Goal: Transaction & Acquisition: Purchase product/service

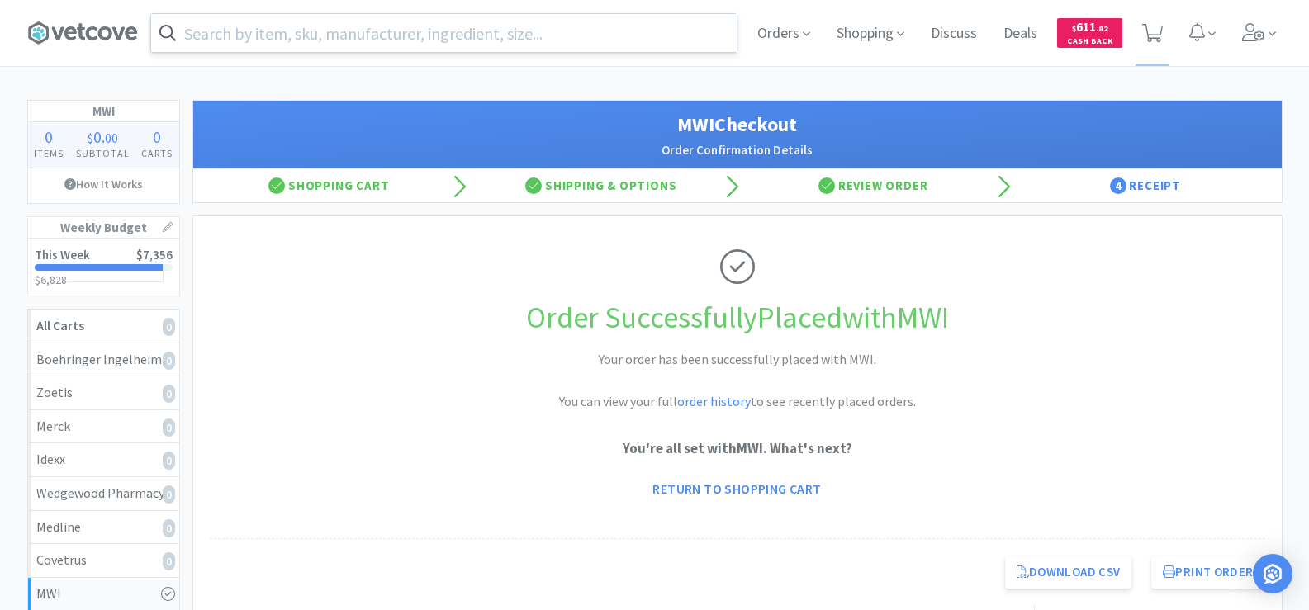
click at [269, 34] on input "text" at bounding box center [443, 33] width 585 height 38
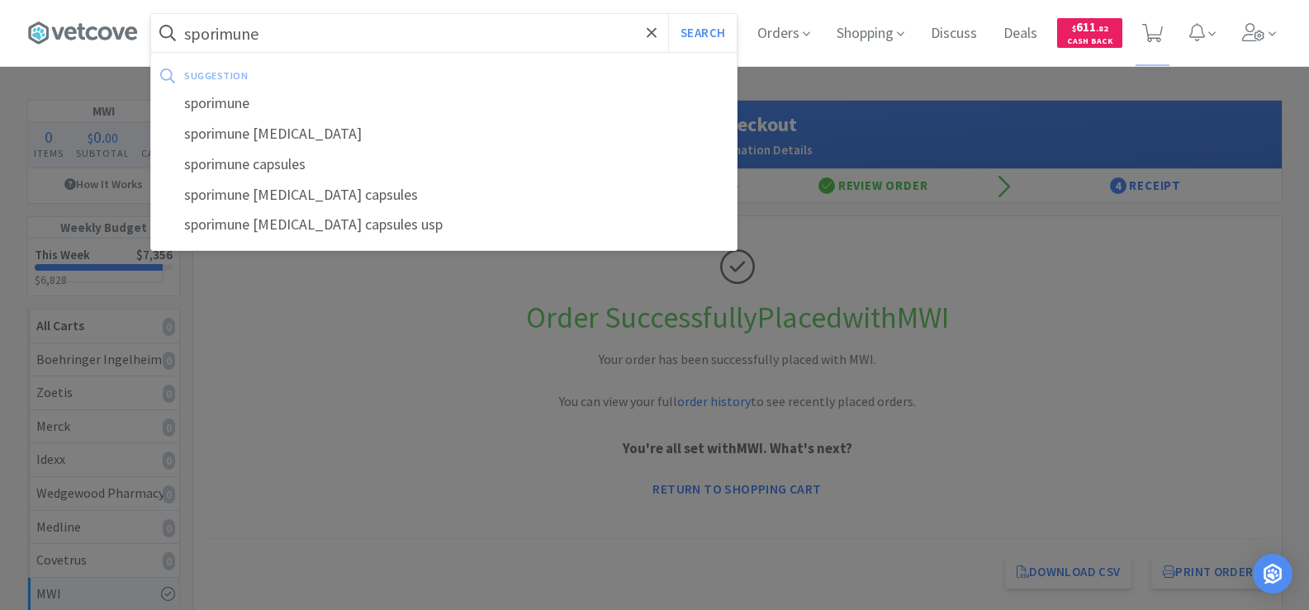
type input "sporimune"
click at [668, 14] on button "Search" at bounding box center [702, 33] width 69 height 38
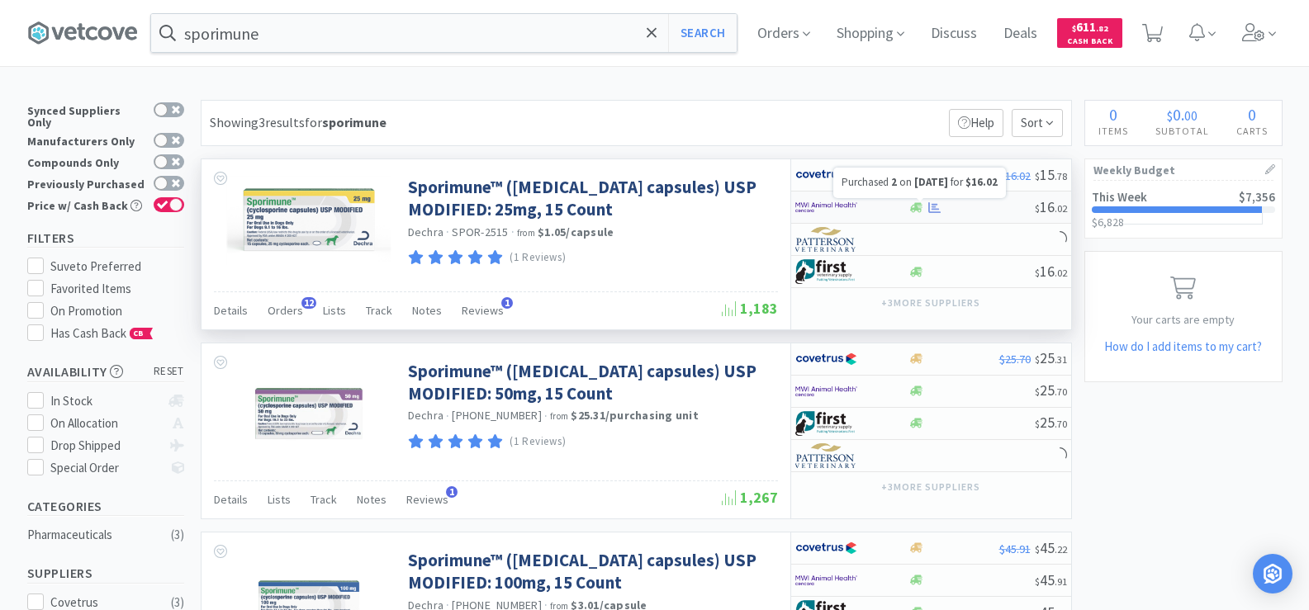
click at [937, 209] on icon at bounding box center [934, 206] width 12 height 11
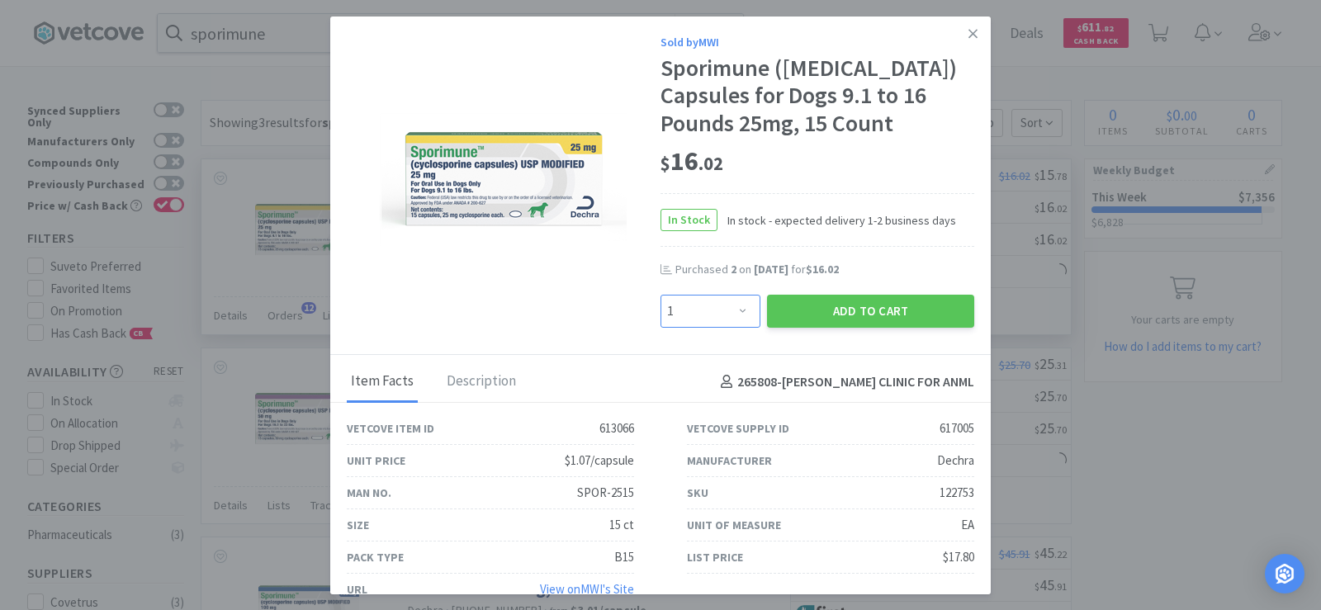
drag, startPoint x: 731, startPoint y: 313, endPoint x: 729, endPoint y: 305, distance: 8.4
click at [731, 313] on select "Enter Quantity 1 2 3 4 5 6 7 8 9 10 11 12 13 14 15 16 17 18 19 20 Enter Quantity" at bounding box center [710, 311] width 100 height 33
select select "2"
click at [660, 295] on select "Enter Quantity 1 2 3 4 5 6 7 8 9 10 11 12 13 14 15 16 17 18 19 20 Enter Quantity" at bounding box center [710, 311] width 100 height 33
click at [885, 315] on button "Add to Cart" at bounding box center [870, 311] width 207 height 33
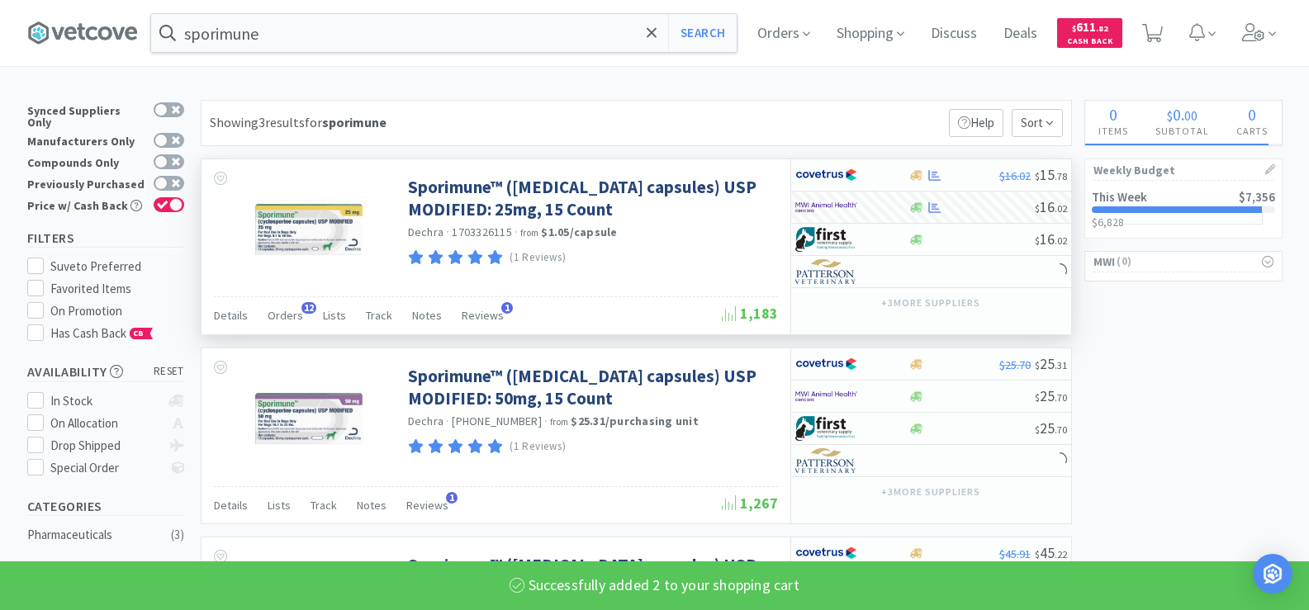
select select "2"
